Goal: Task Accomplishment & Management: Manage account settings

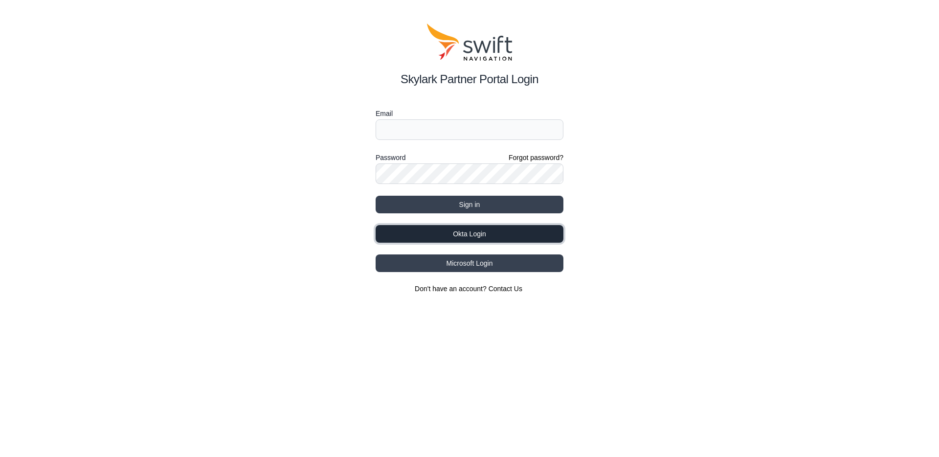
click at [494, 236] on button "Okta Login" at bounding box center [469, 234] width 188 height 18
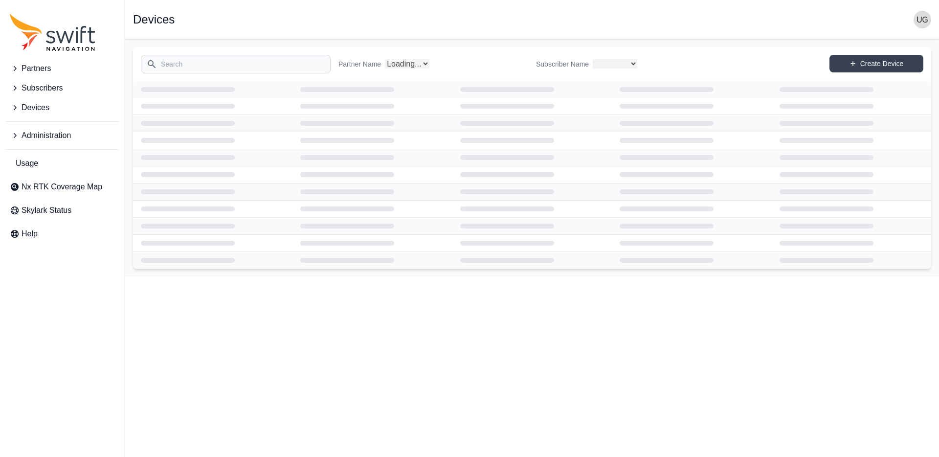
select select
click at [223, 64] on input "Search" at bounding box center [236, 64] width 190 height 19
select select "Partner Name"
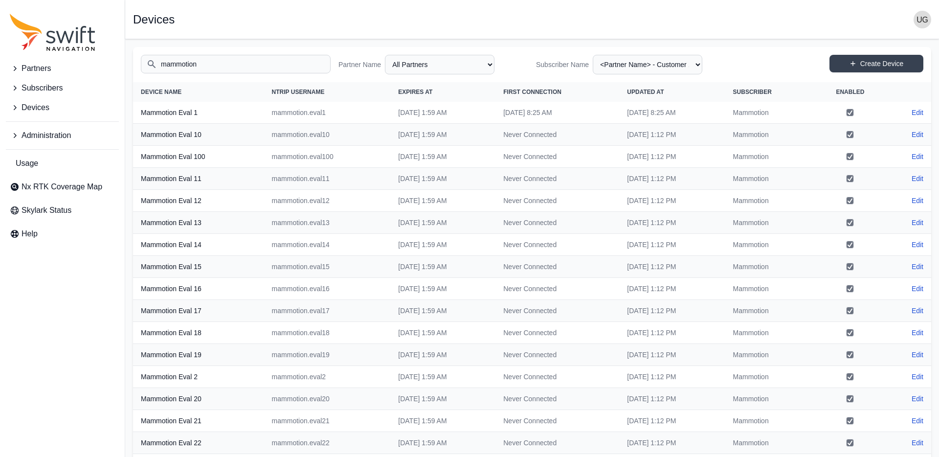
type input "mammotion"
click at [917, 135] on link "Edit" at bounding box center [917, 135] width 12 height 10
select select "ab3272ce-40d0-4c94-a524-96a758ab755c"
select select "3b15b43b-1669-4ed1-98a2-52b11d9c3b06"
